Goal: Task Accomplishment & Management: Complete application form

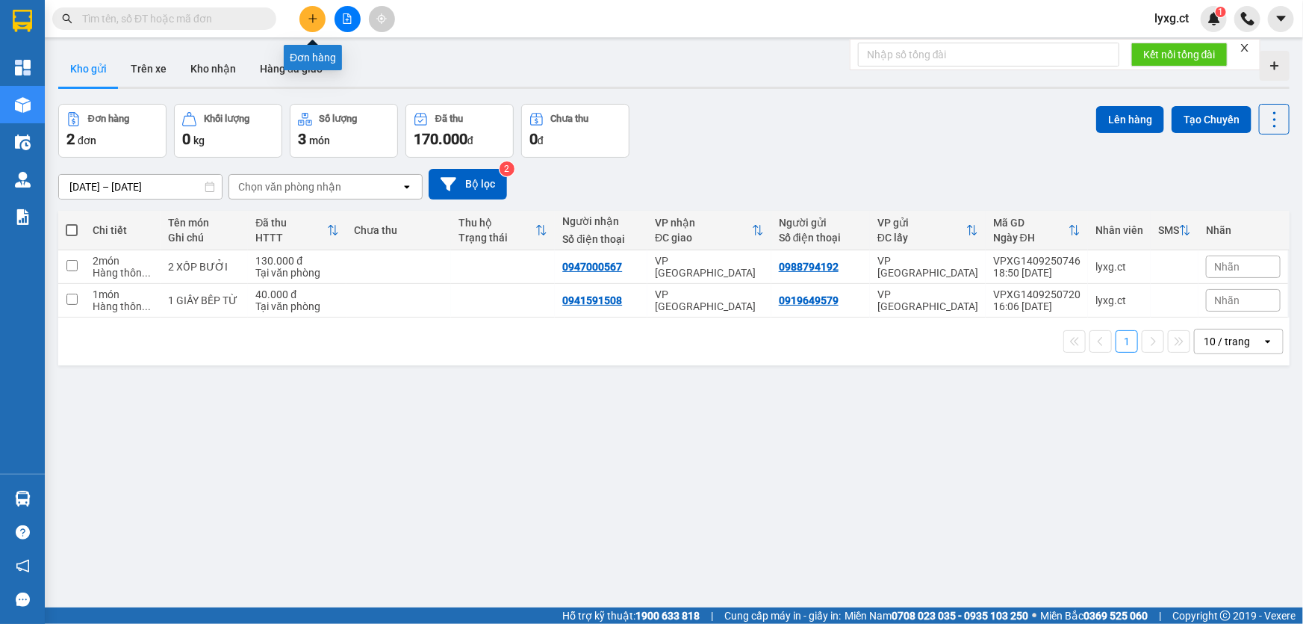
click at [316, 19] on icon "plus" at bounding box center [312, 18] width 8 height 1
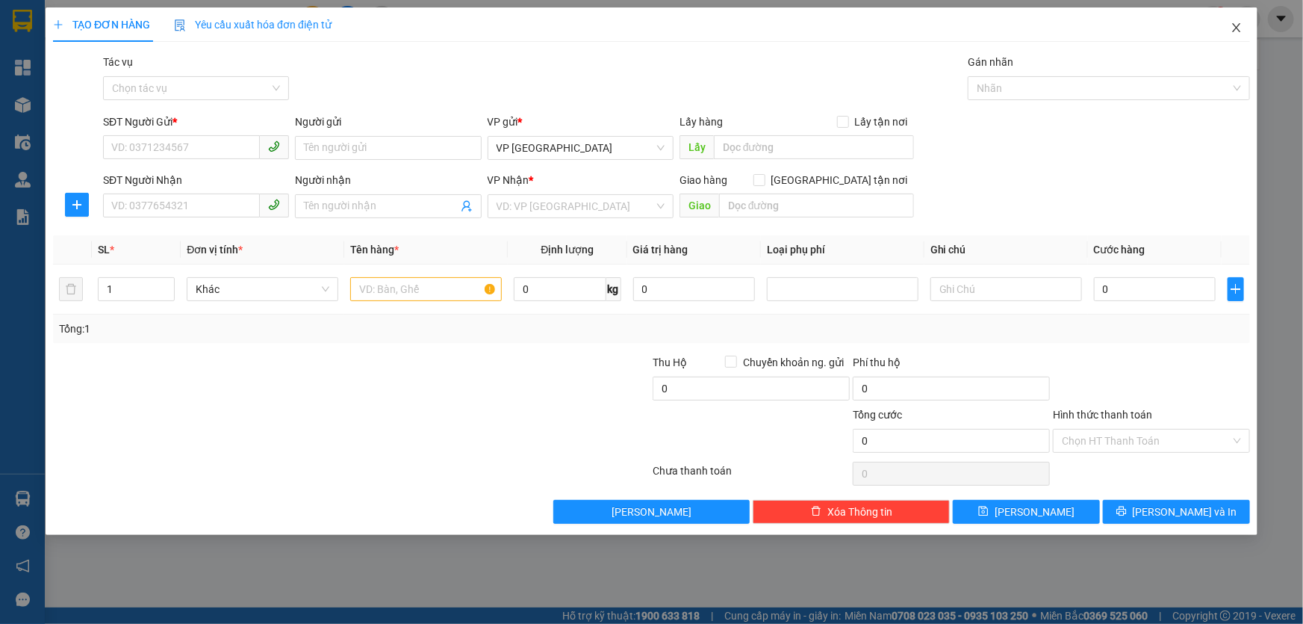
click at [1235, 26] on icon "close" at bounding box center [1236, 27] width 8 height 9
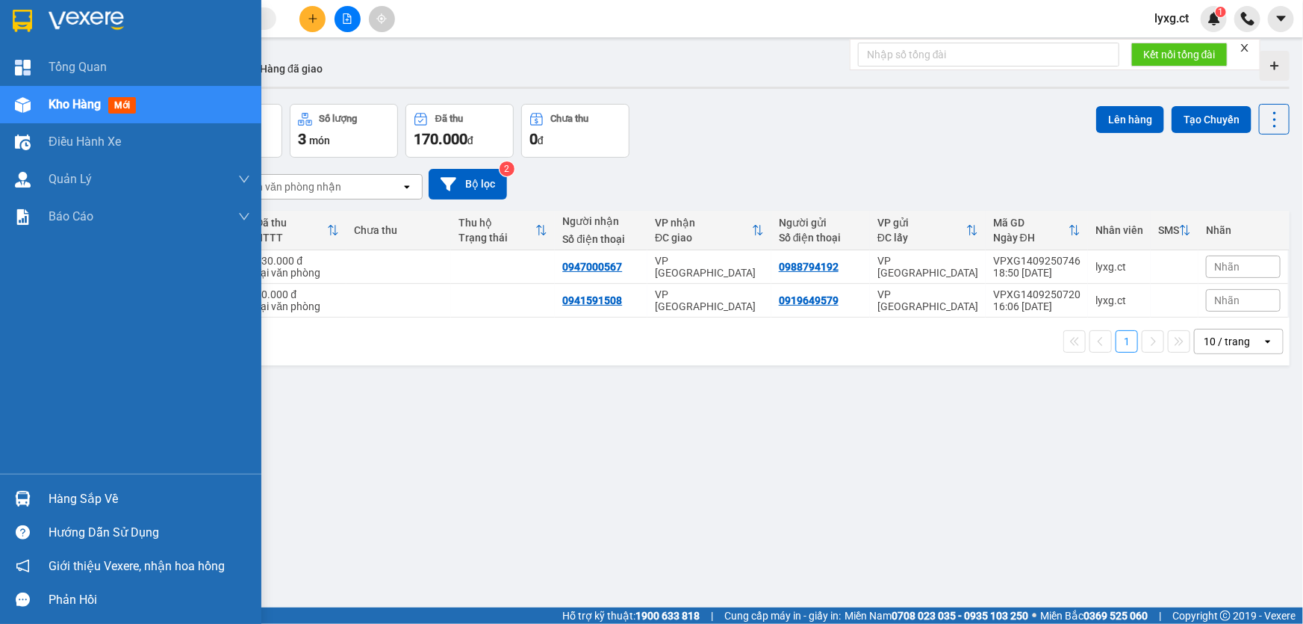
click at [62, 102] on span "Kho hàng" at bounding box center [75, 104] width 52 height 14
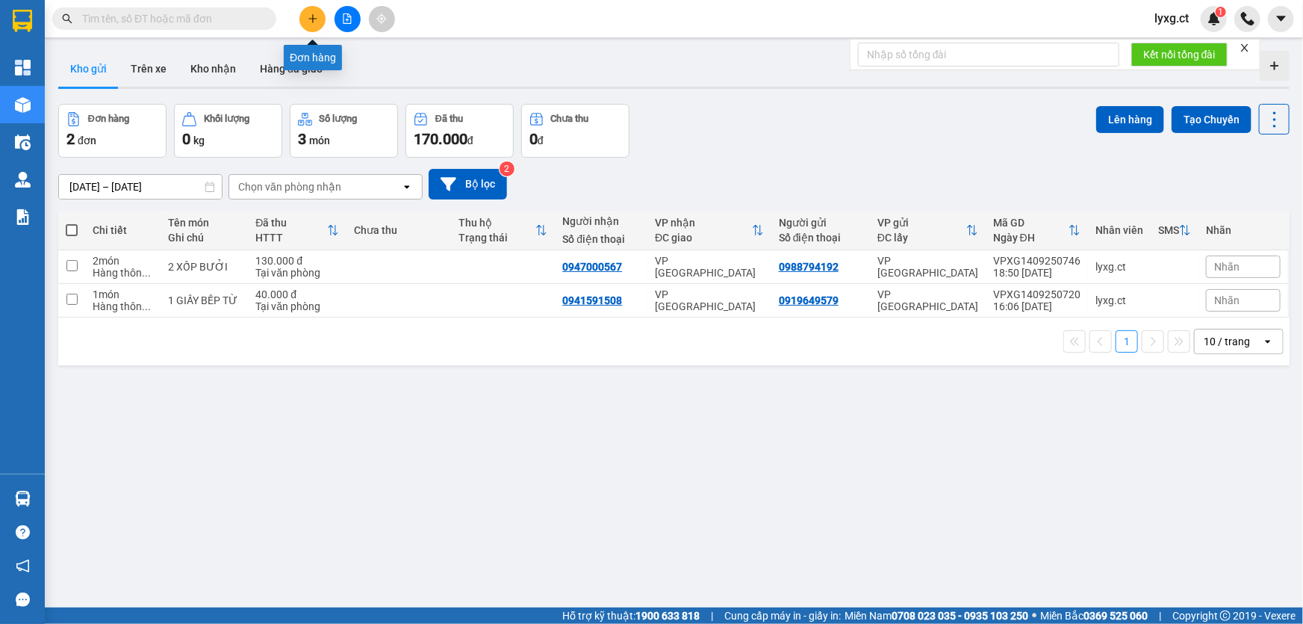
click at [308, 21] on icon "plus" at bounding box center [313, 18] width 10 height 10
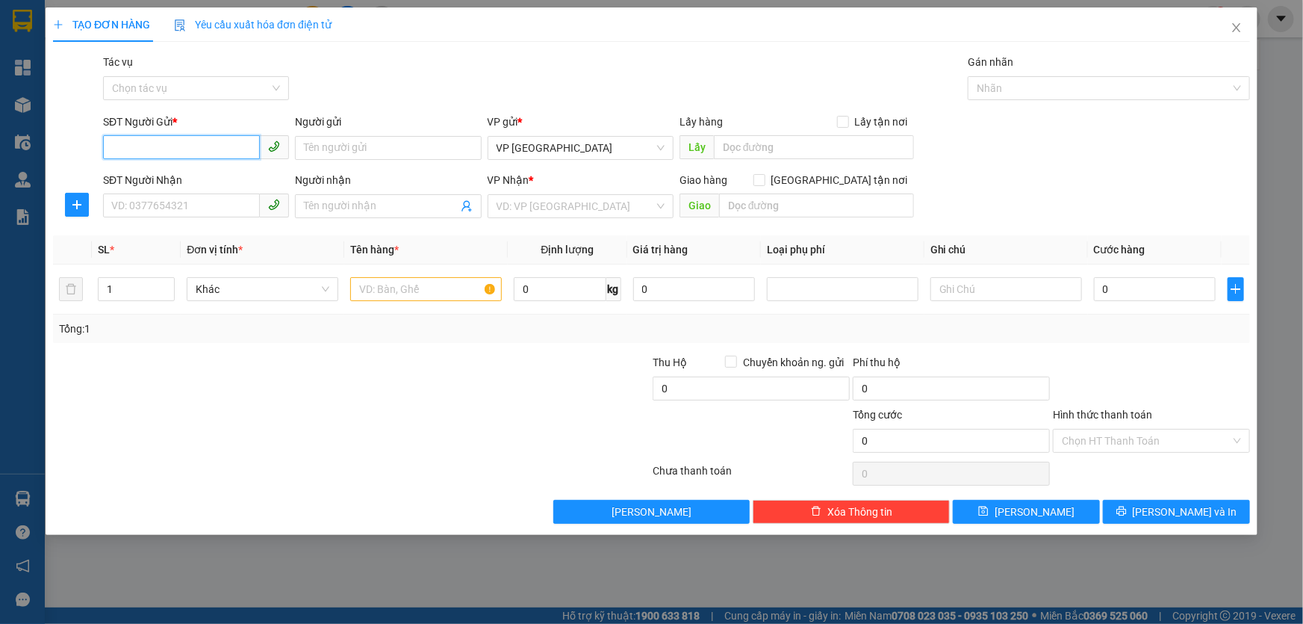
click at [213, 145] on input "SĐT Người Gửi *" at bounding box center [181, 147] width 157 height 24
type input "0948184268"
click at [197, 180] on div "0948184268 - [GEOGRAPHIC_DATA]" at bounding box center [196, 178] width 168 height 16
type input "BÁC NGUYÊN"
type input "0913392124"
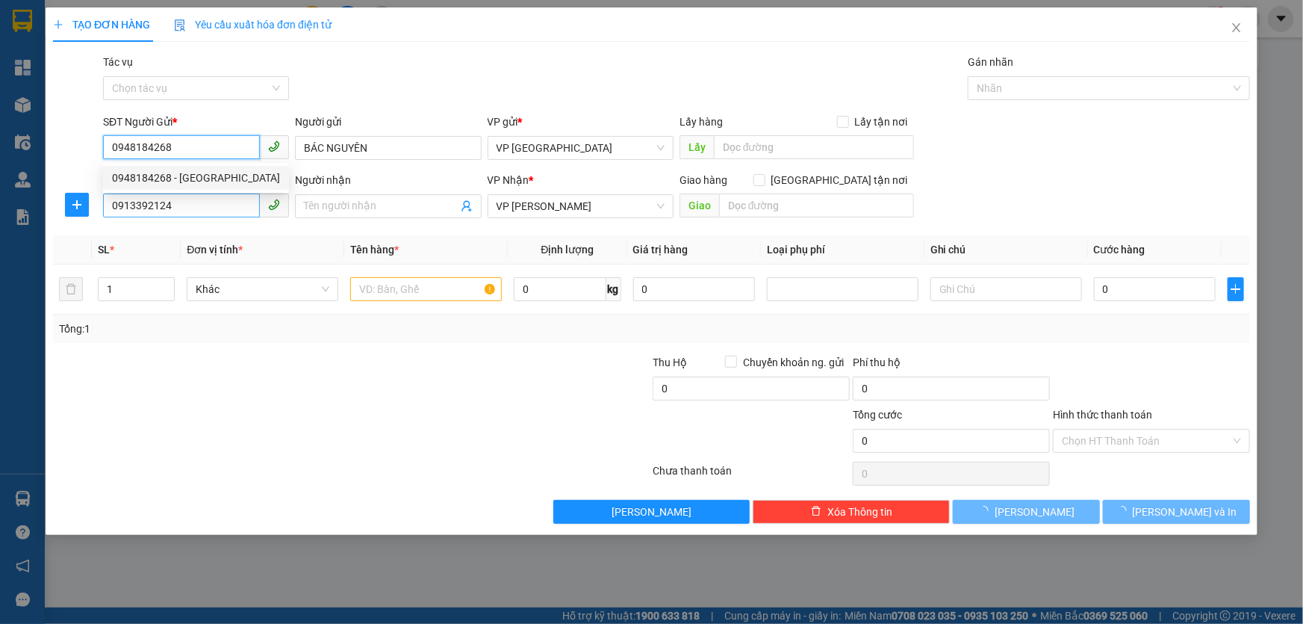
type input "60.000"
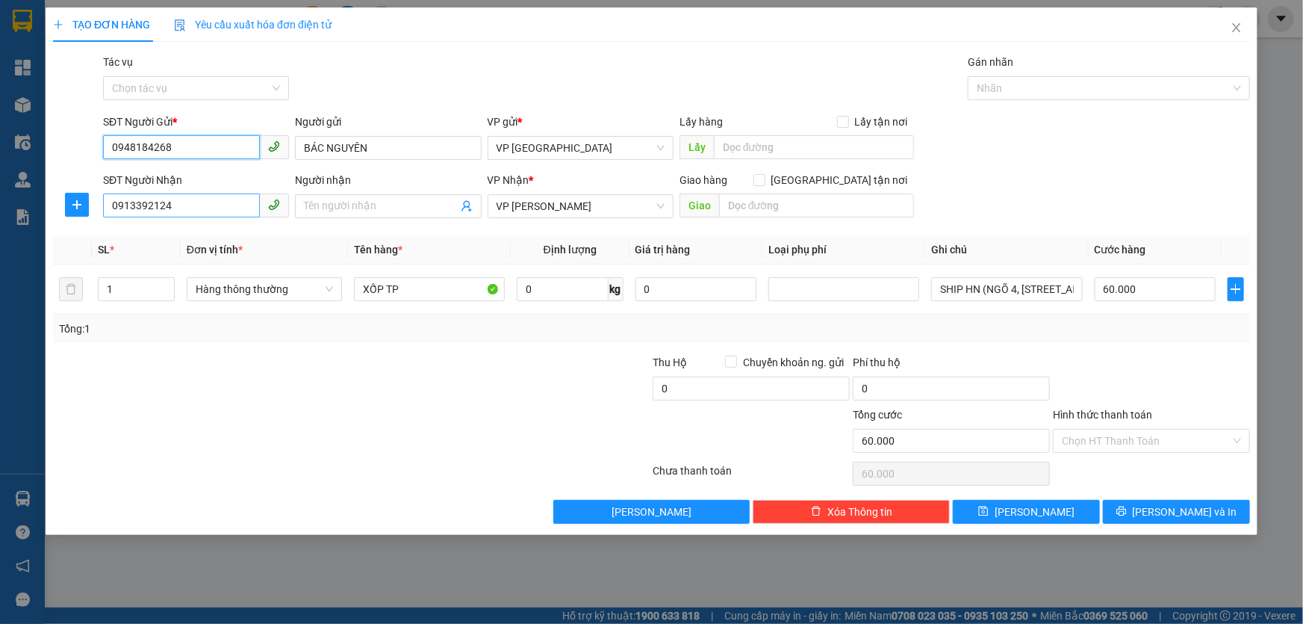
type input "0948184268"
click at [191, 209] on input "0913392124" at bounding box center [181, 205] width 157 height 24
click at [611, 200] on span "VP [PERSON_NAME]" at bounding box center [581, 206] width 168 height 22
type input "03836850106"
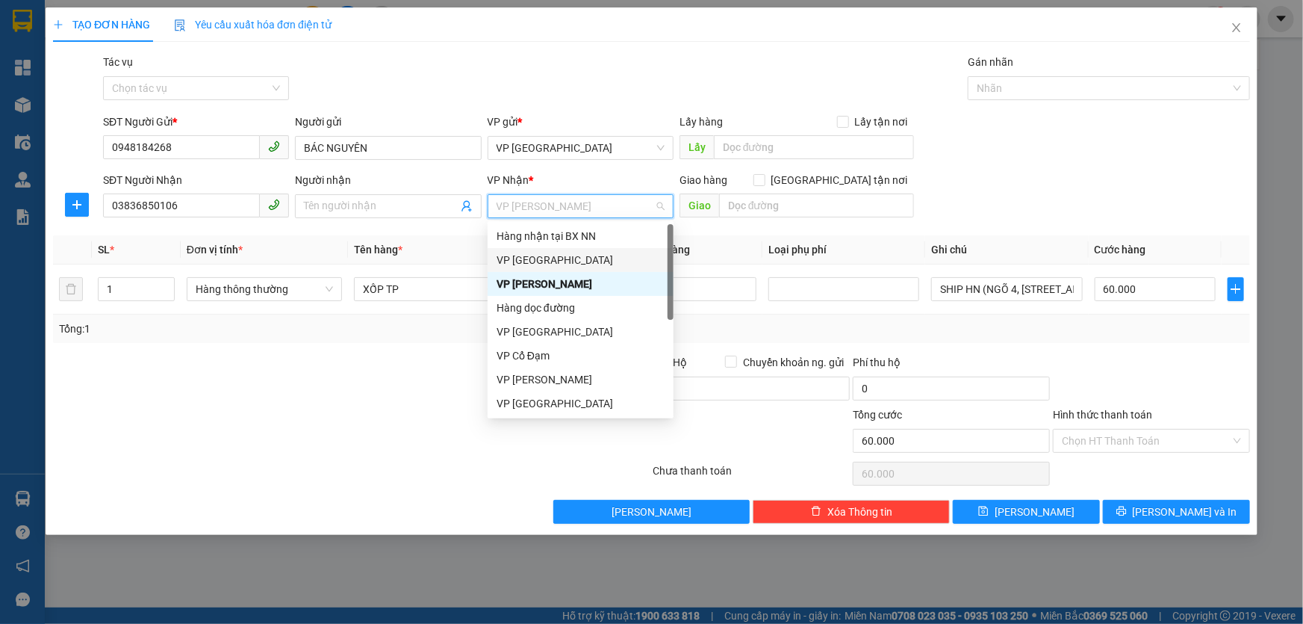
click at [526, 254] on div "VP [GEOGRAPHIC_DATA]" at bounding box center [581, 260] width 168 height 16
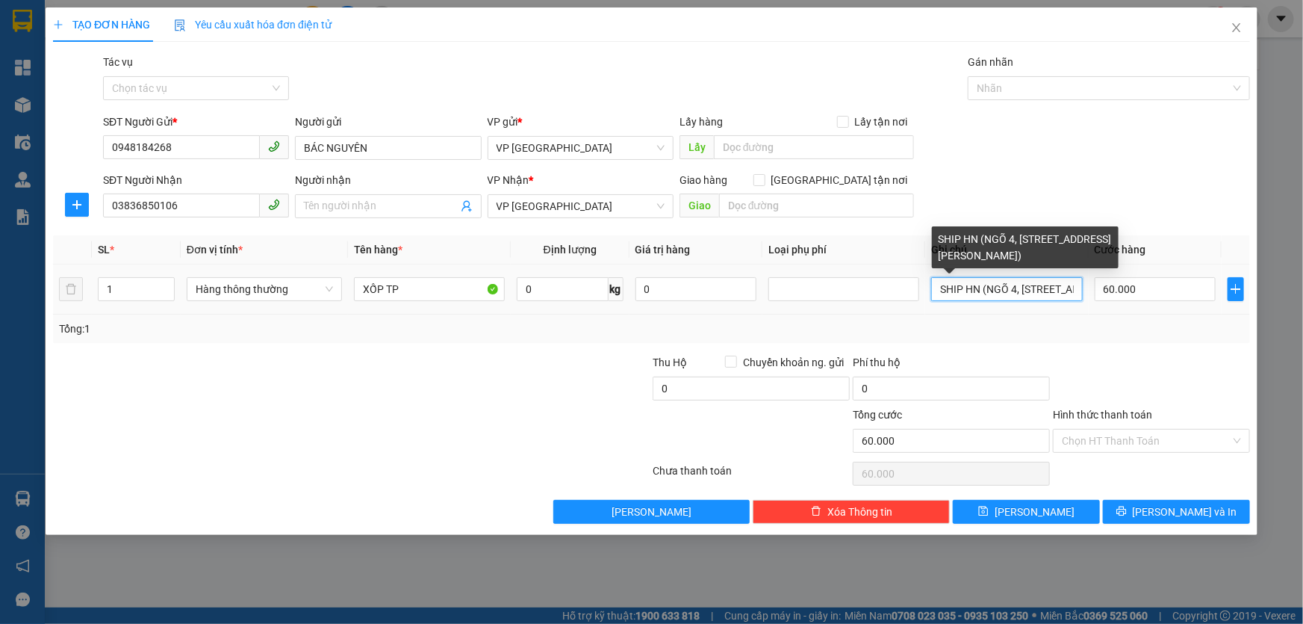
click at [965, 285] on input "SHIP HN (NGÕ 4, [STREET_ADDRESS][PERSON_NAME])" at bounding box center [1006, 289] width 151 height 24
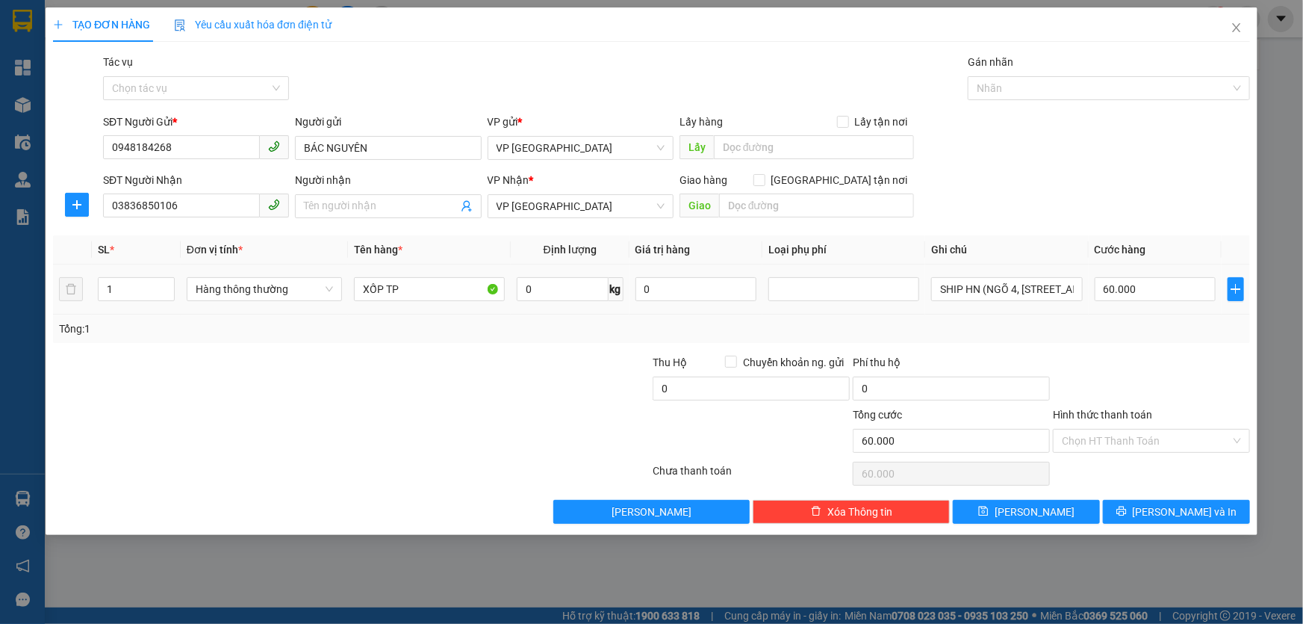
click at [930, 288] on td "SHIP HN (NGÕ 4, [STREET_ADDRESS][PERSON_NAME])" at bounding box center [1006, 289] width 163 height 50
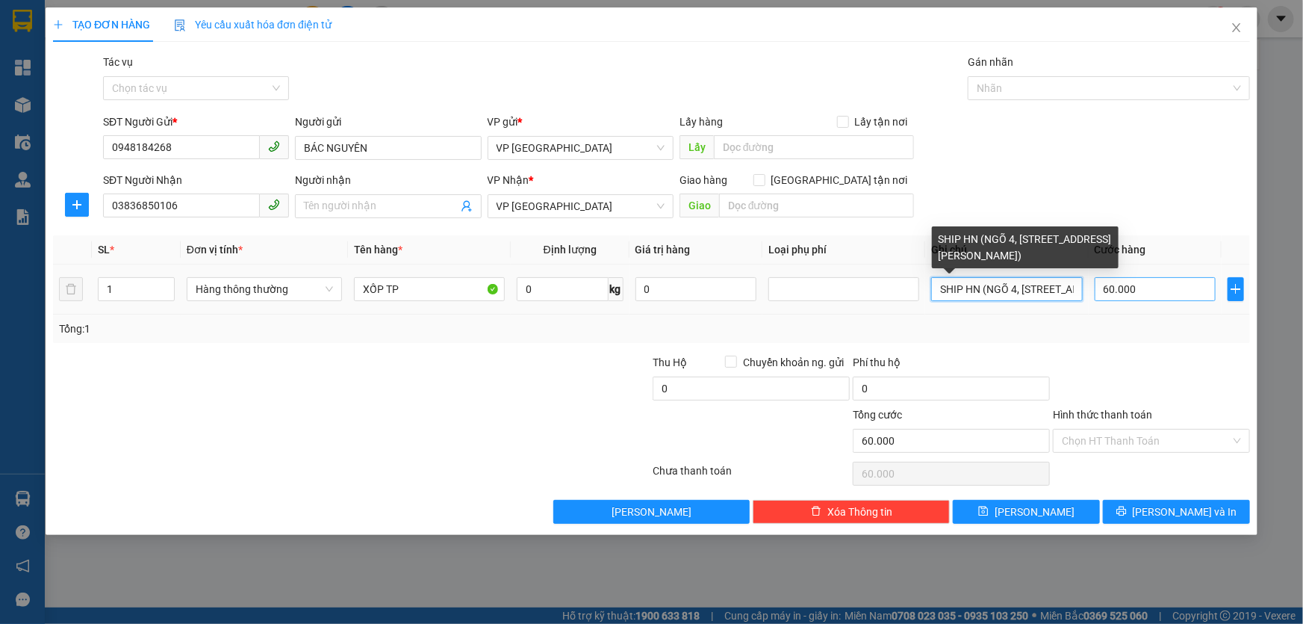
scroll to position [0, 123]
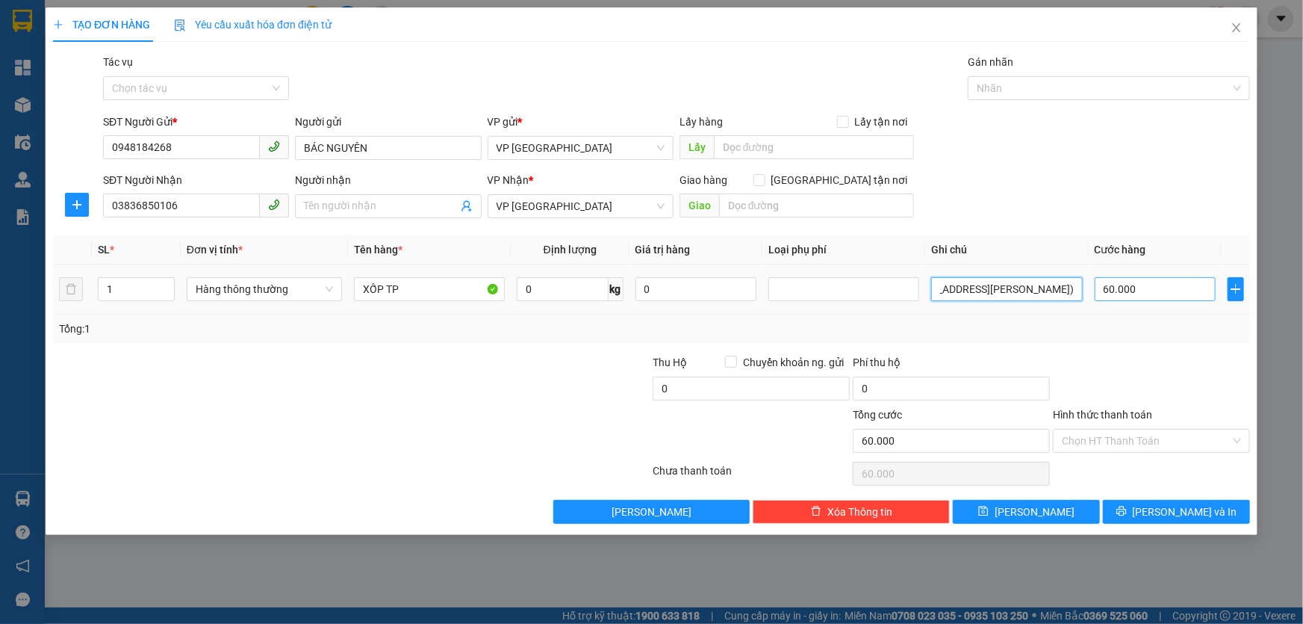
drag, startPoint x: 936, startPoint y: 291, endPoint x: 1113, endPoint y: 298, distance: 177.8
click at [1113, 298] on tr "1 Hàng thông thường XỐP TP 0 kg 0 SHIP HN (NGÕ 4, SỐ 158, [PERSON_NAME], [GEOGR…" at bounding box center [651, 289] width 1197 height 50
click at [1154, 293] on input "60.000" at bounding box center [1156, 289] width 122 height 24
type input "5"
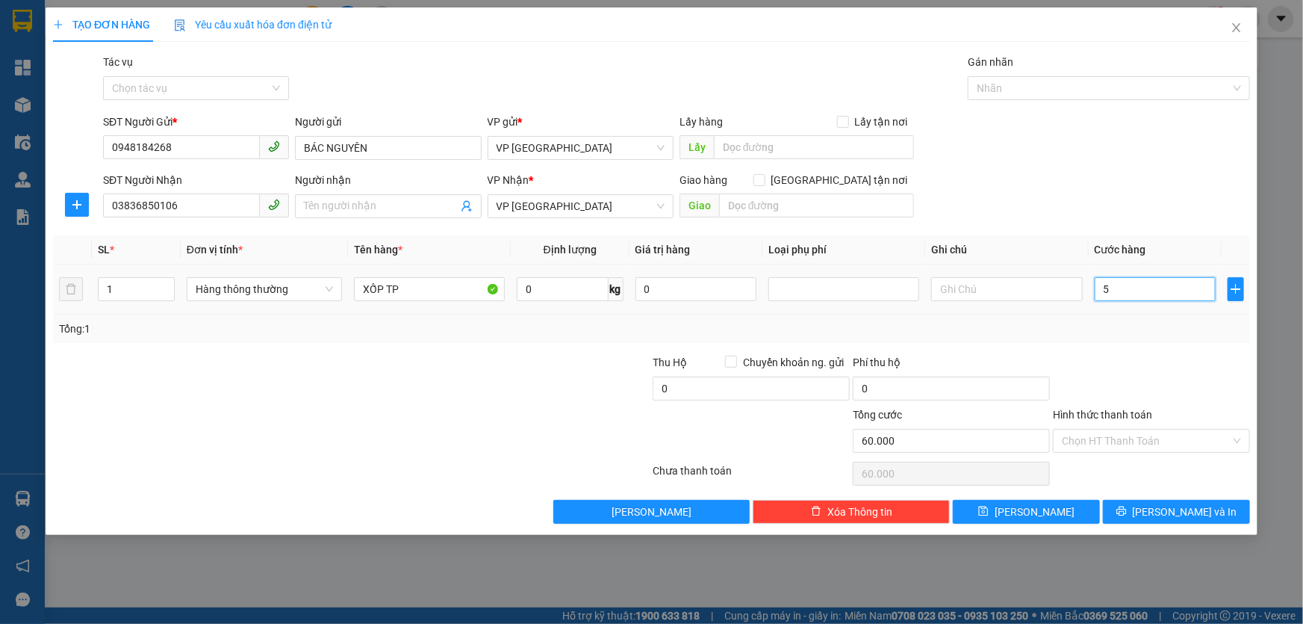
type input "5"
type input "50"
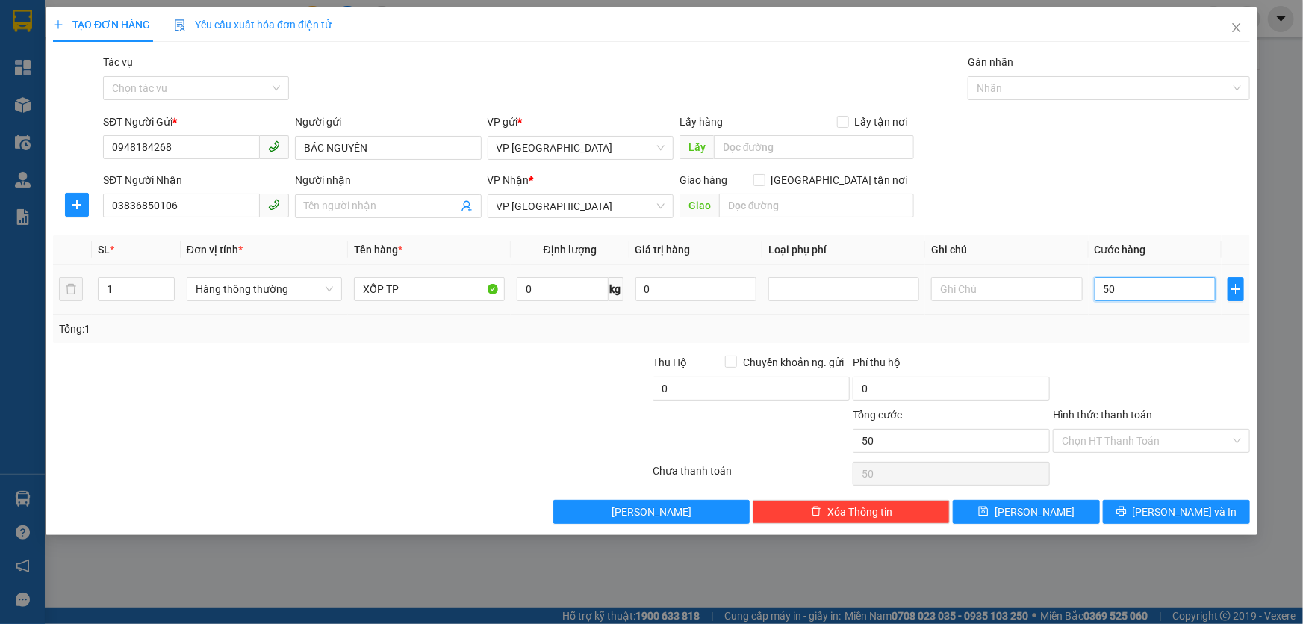
type input "50"
type input "50.000"
click at [1149, 347] on div "Transit Pickup Surcharge Ids Transit Deliver Surcharge Ids Transit Deliver Surc…" at bounding box center [651, 289] width 1197 height 470
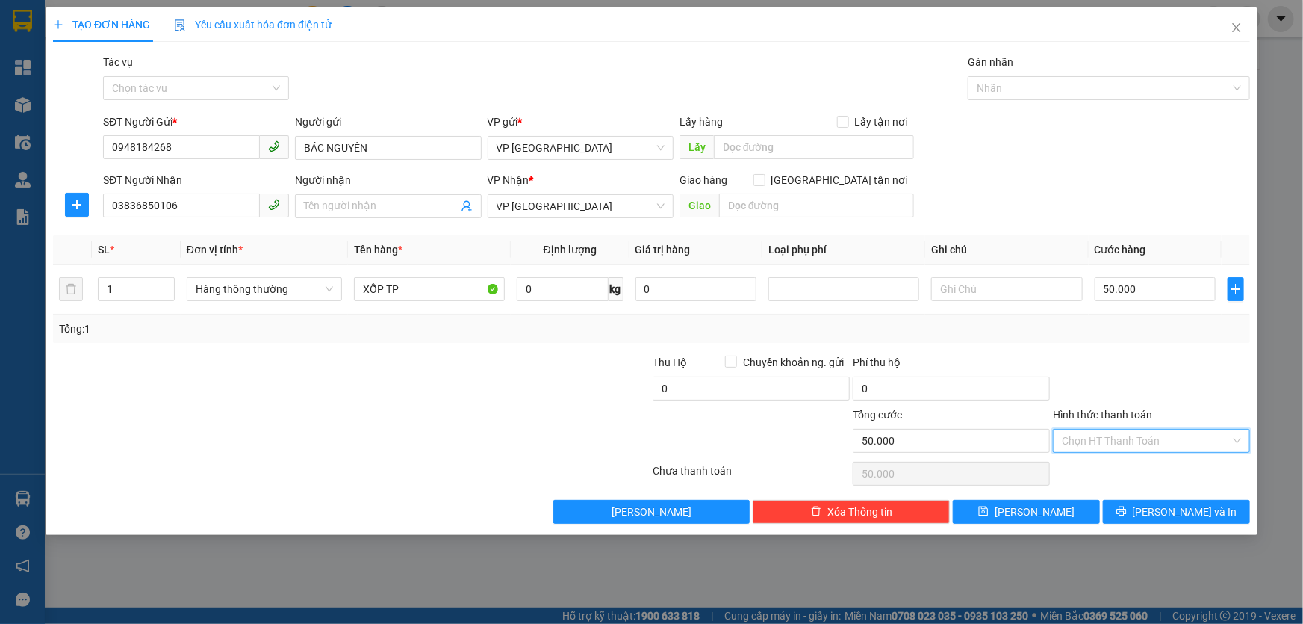
click at [1162, 444] on input "Hình thức thanh toán" at bounding box center [1146, 440] width 169 height 22
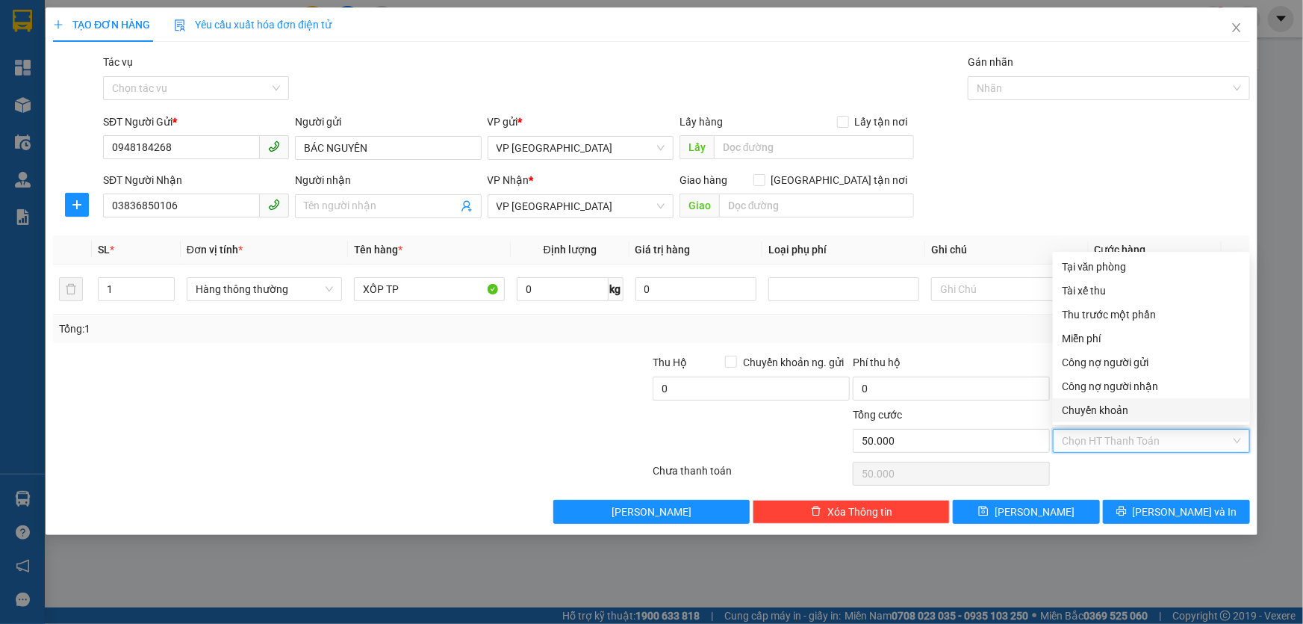
click at [1084, 411] on div "Chuyển khoản" at bounding box center [1151, 410] width 179 height 16
type input "0"
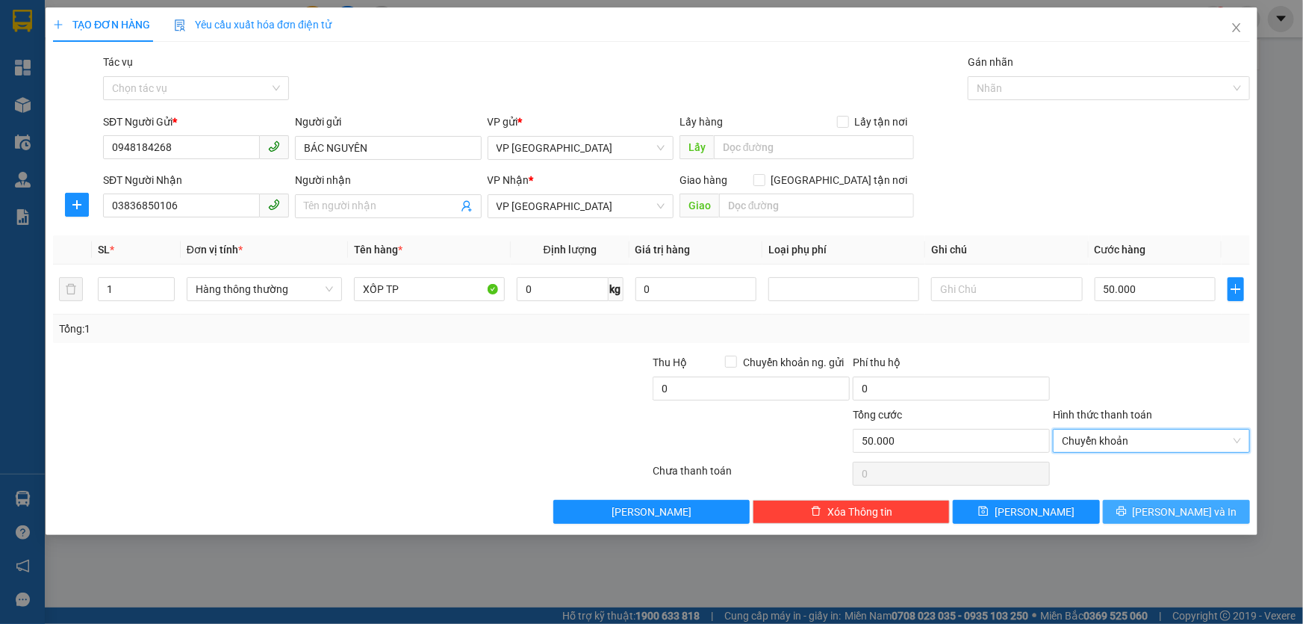
click at [1142, 509] on button "[PERSON_NAME] và In" at bounding box center [1176, 512] width 147 height 24
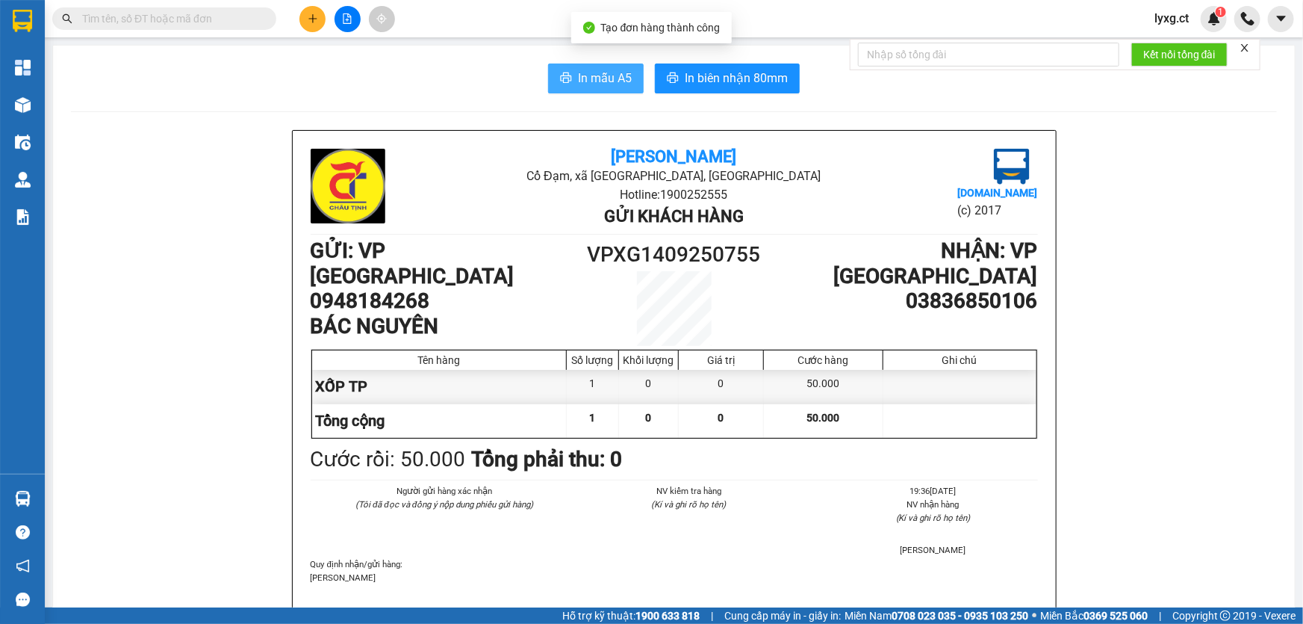
click at [600, 73] on span "In mẫu A5" at bounding box center [605, 78] width 54 height 19
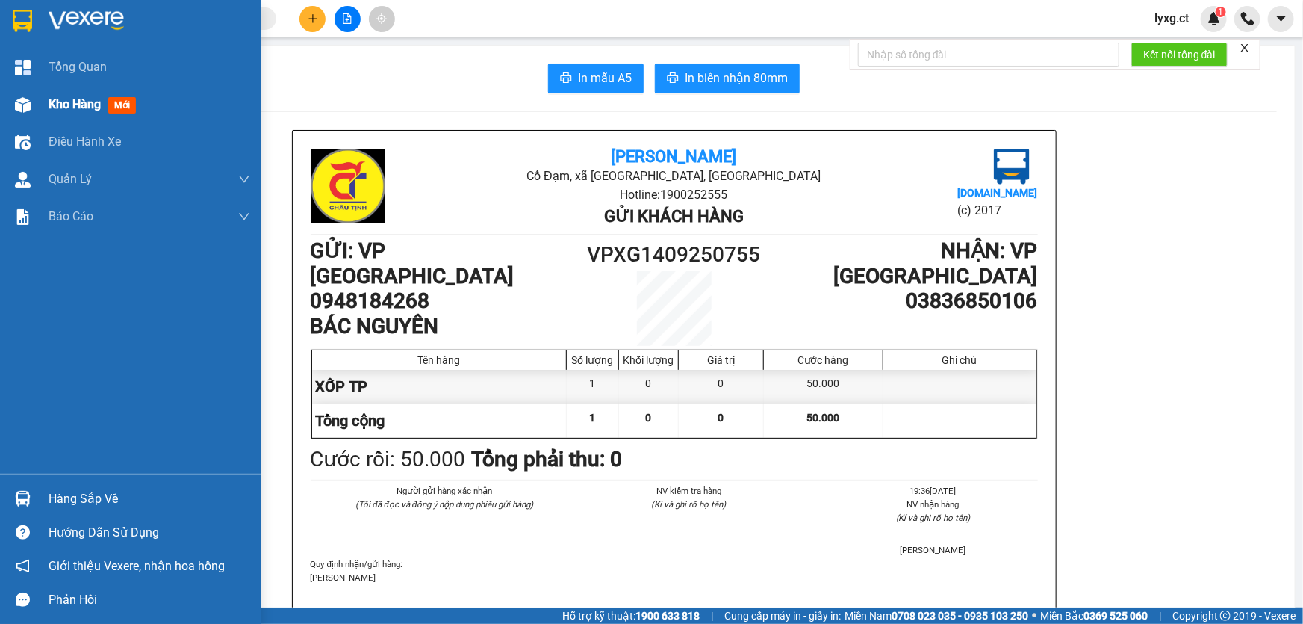
click at [82, 103] on span "Kho hàng" at bounding box center [75, 104] width 52 height 14
